Goal: Find specific page/section: Find specific page/section

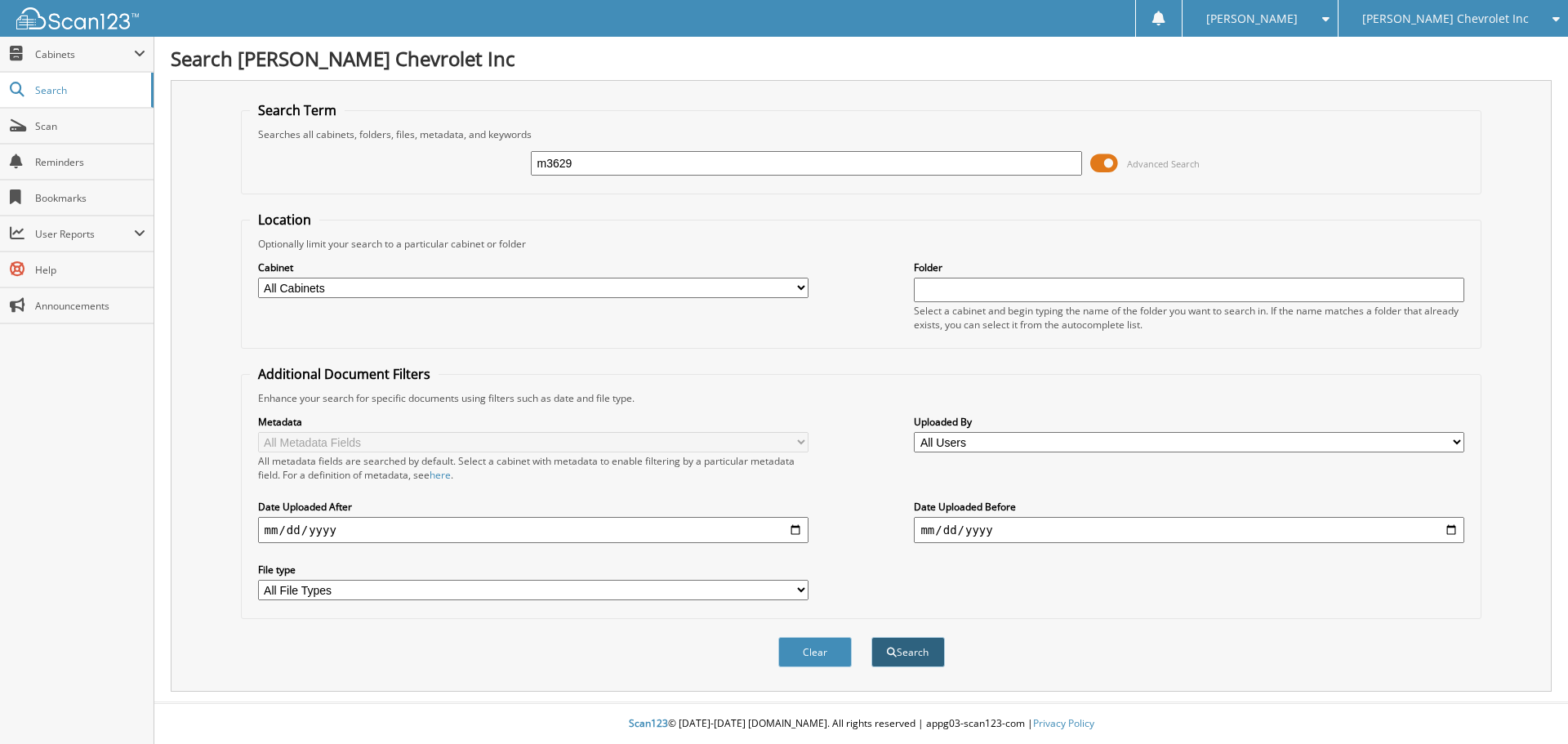
type input "m3629"
click at [909, 658] on button "Search" at bounding box center [908, 651] width 73 height 30
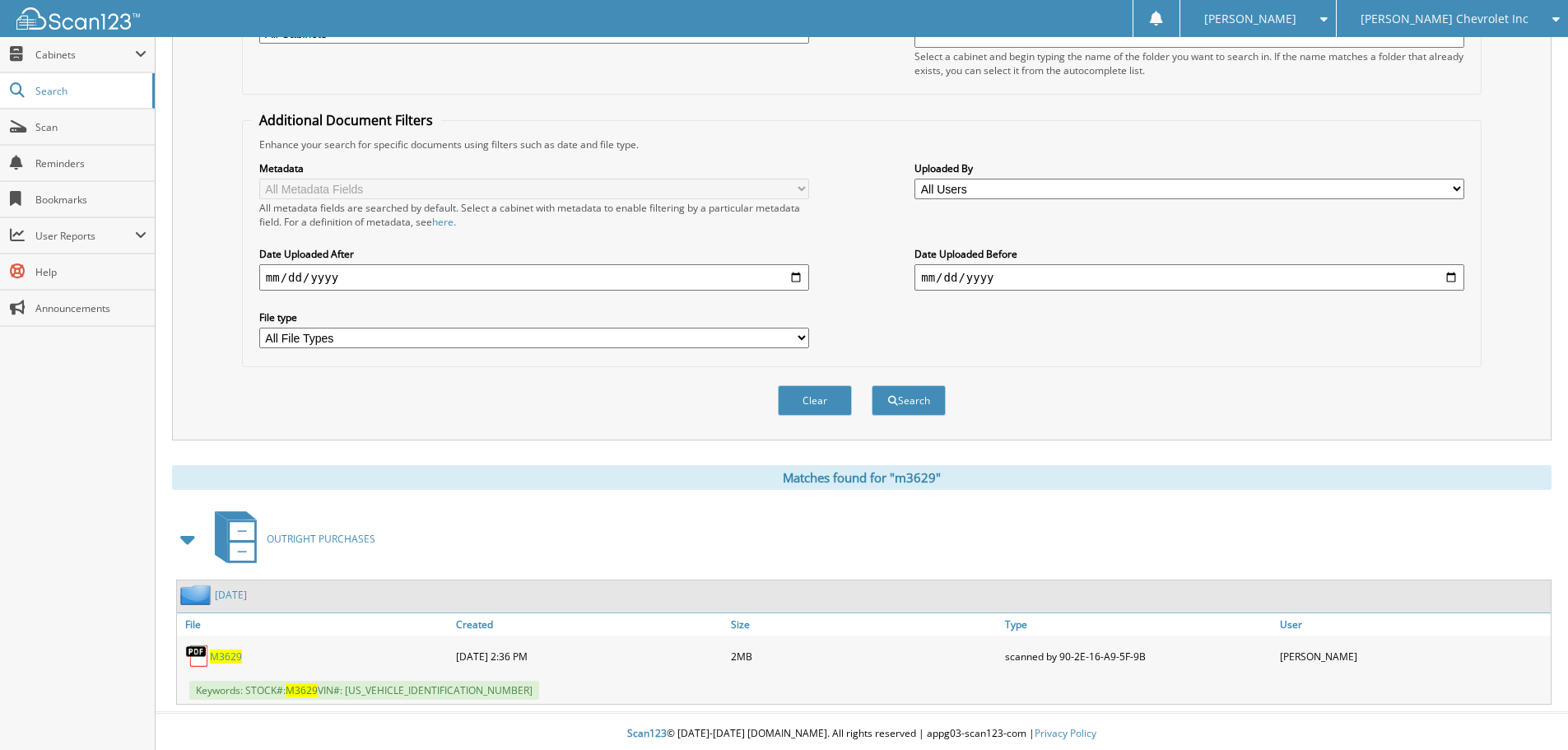
scroll to position [261, 0]
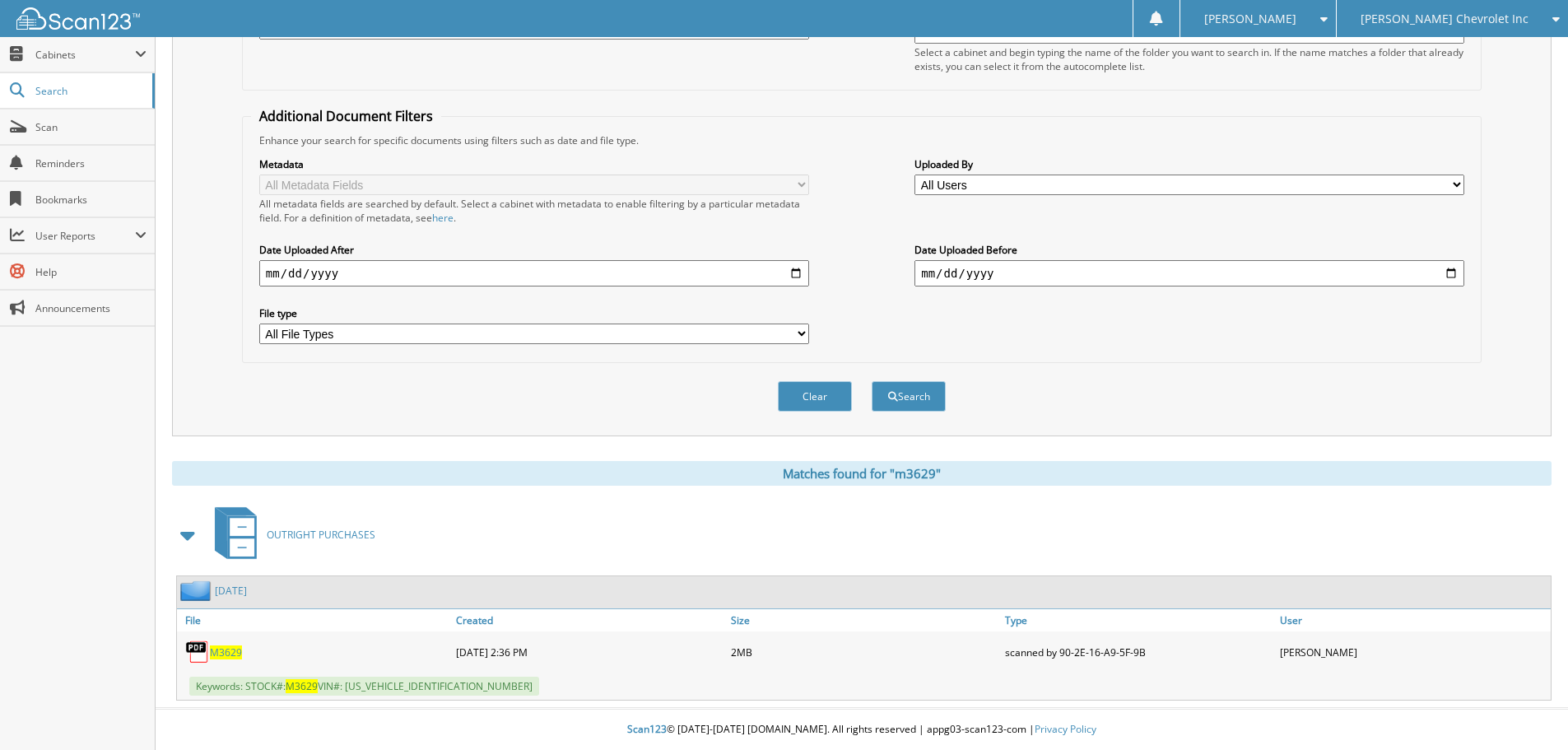
click at [224, 644] on div "M3629" at bounding box center [314, 652] width 275 height 33
click at [231, 655] on span "M3629" at bounding box center [225, 652] width 32 height 14
